Goal: Task Accomplishment & Management: Manage account settings

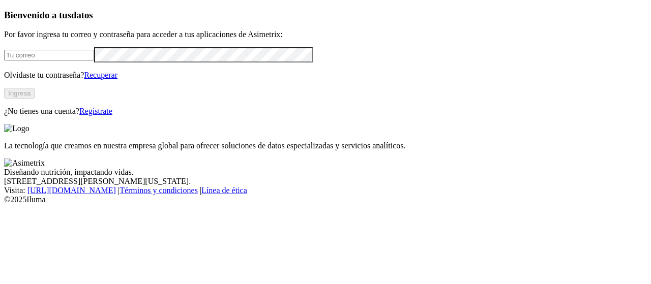
type input "[PERSON_NAME][EMAIL_ADDRESS][PERSON_NAME][DOMAIN_NAME]"
click at [35, 99] on button "Ingresa" at bounding box center [19, 93] width 30 height 11
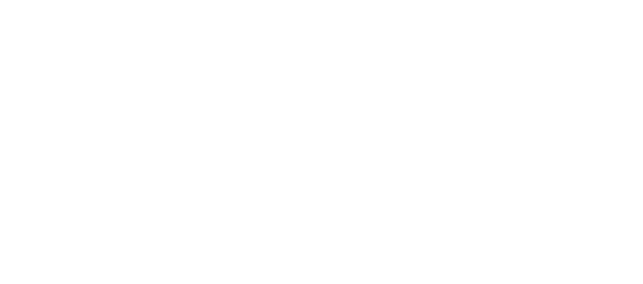
type input "Oper"
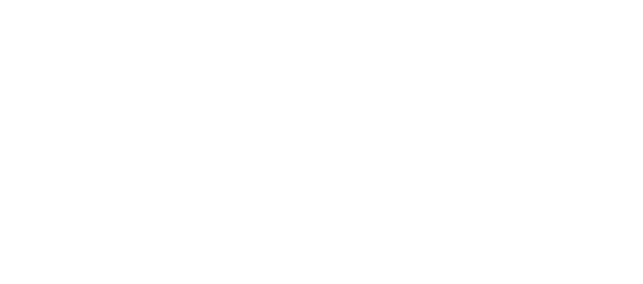
type input "inc"
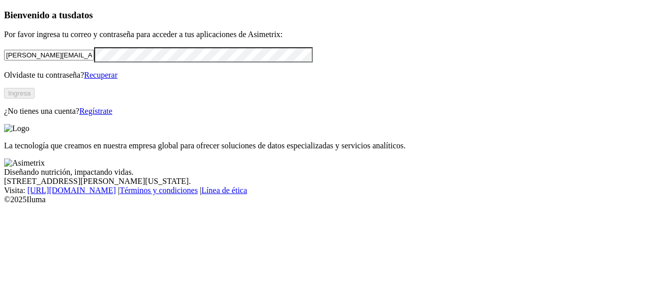
click at [94, 60] on input "[PERSON_NAME][EMAIL_ADDRESS][PERSON_NAME][DOMAIN_NAME]" at bounding box center [49, 55] width 90 height 11
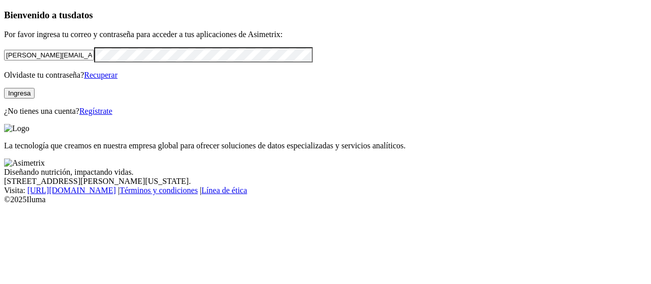
click at [94, 60] on input "[PERSON_NAME][EMAIL_ADDRESS][PERSON_NAME][DOMAIN_NAME]" at bounding box center [49, 55] width 90 height 11
paste input "carlos.martinez@kikes.com.co"
type input "carlos.martinez@kikes.com.co"
click at [39, 116] on div "Bienvenido a tus datos Por favor ingresa tu correo y contraseña para acceder a …" at bounding box center [325, 63] width 642 height 106
click at [35, 99] on button "Ingresa" at bounding box center [19, 93] width 30 height 11
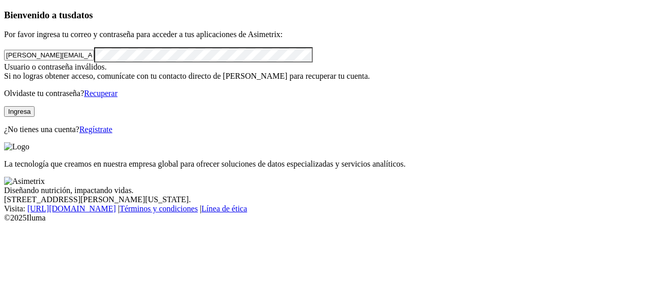
click at [27, 81] on div "Usuario o contraseña inválidos. Si no logras obtener acceso, comunícate con tu …" at bounding box center [325, 72] width 642 height 18
click at [35, 117] on button "Ingresa" at bounding box center [19, 111] width 30 height 11
click at [94, 60] on input "carlos.martinez@kikes.com.co" at bounding box center [49, 55] width 90 height 11
click at [27, 60] on input "carlos.martinez@kikes.com.co" at bounding box center [49, 55] width 90 height 11
click at [94, 60] on input "carlos.martinez@kikes.com.co" at bounding box center [49, 55] width 90 height 11
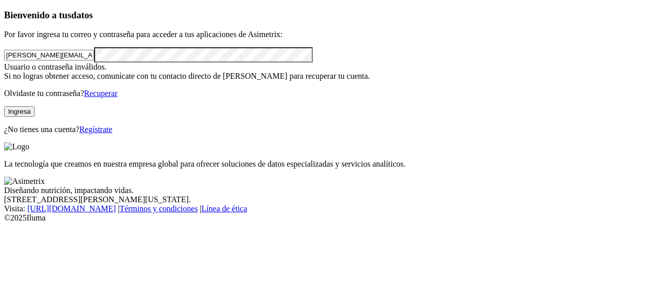
click at [4, 70] on div "Bienvenido a tus datos Por favor ingresa tu correo y contraseña para acceder a …" at bounding box center [325, 72] width 642 height 125
click at [33, 98] on p "Olvidaste tu contraseña? Recuperar" at bounding box center [325, 93] width 642 height 9
